Goal: Task Accomplishment & Management: Manage account settings

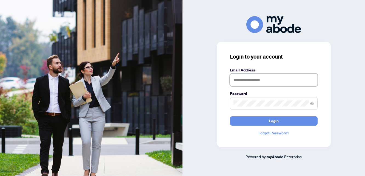
click at [258, 81] on input "text" at bounding box center [274, 80] width 88 height 13
type input "**********"
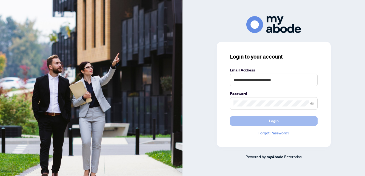
click at [276, 122] on span "Login" at bounding box center [273, 121] width 10 height 9
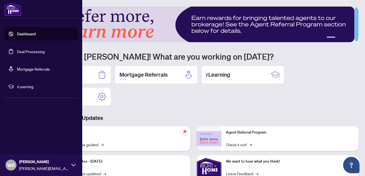
click at [31, 52] on link "Deal Processing" at bounding box center [31, 51] width 28 height 5
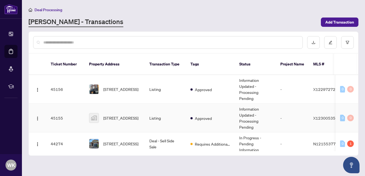
scroll to position [27, 0]
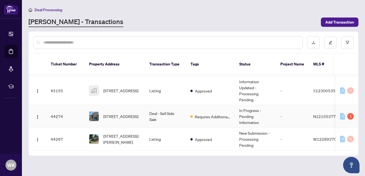
click at [119, 113] on span "[STREET_ADDRESS]" at bounding box center [120, 116] width 35 height 6
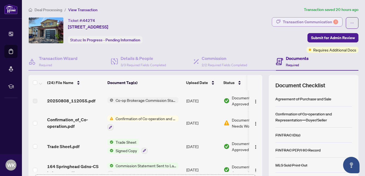
click at [295, 21] on div "Transaction Communication 1" at bounding box center [309, 22] width 55 height 9
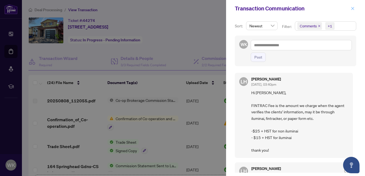
click at [353, 8] on icon "close" at bounding box center [352, 8] width 3 height 3
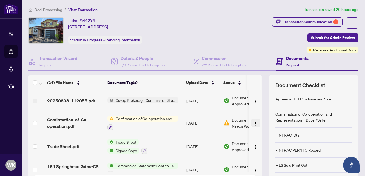
click at [253, 123] on img "button" at bounding box center [255, 124] width 4 height 4
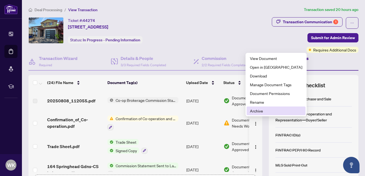
click at [258, 111] on span "Archive" at bounding box center [276, 111] width 52 height 6
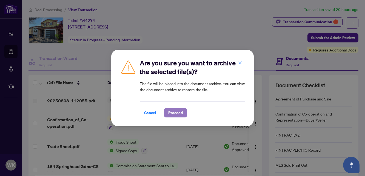
click at [176, 111] on span "Proceed" at bounding box center [175, 112] width 15 height 9
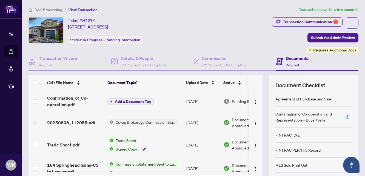
click at [130, 100] on span "Add a Document Tag" at bounding box center [133, 102] width 36 height 4
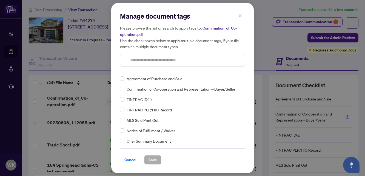
click at [145, 70] on div "Manage document tags Please browse the list or search to apply tags to: Confirm…" at bounding box center [182, 41] width 125 height 59
click at [143, 58] on input "text" at bounding box center [185, 60] width 110 height 6
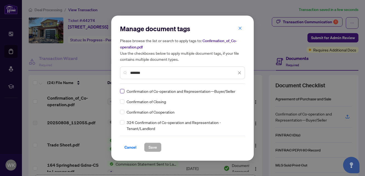
type input "*******"
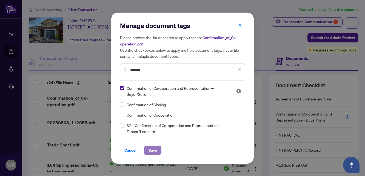
click at [154, 149] on span "Save" at bounding box center [152, 150] width 8 height 9
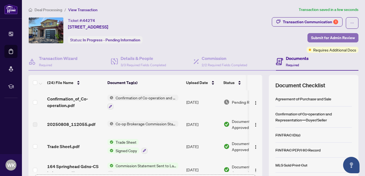
click at [325, 37] on span "Submit for Admin Review" at bounding box center [333, 37] width 44 height 9
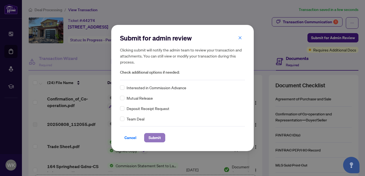
click at [154, 136] on span "Submit" at bounding box center [154, 137] width 12 height 9
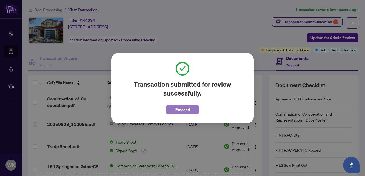
click at [181, 110] on span "Proceed" at bounding box center [182, 109] width 15 height 9
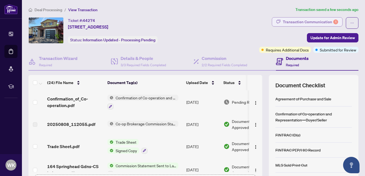
click at [295, 22] on div "Transaction Communication 1" at bounding box center [309, 22] width 55 height 9
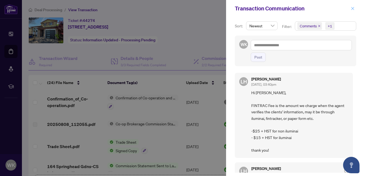
click at [351, 7] on icon "close" at bounding box center [352, 9] width 4 height 4
